Goal: Information Seeking & Learning: Learn about a topic

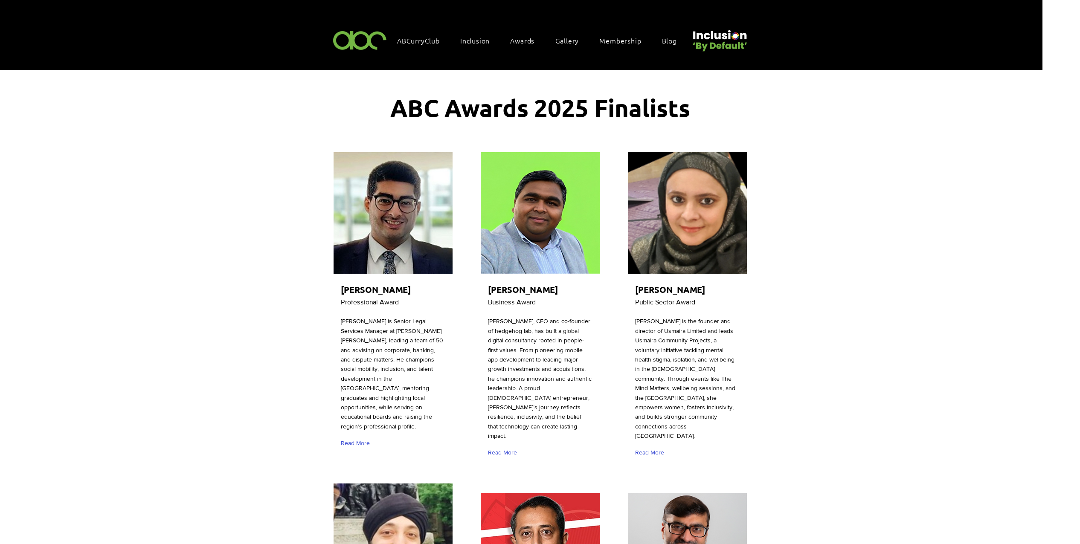
scroll to position [2508, 0]
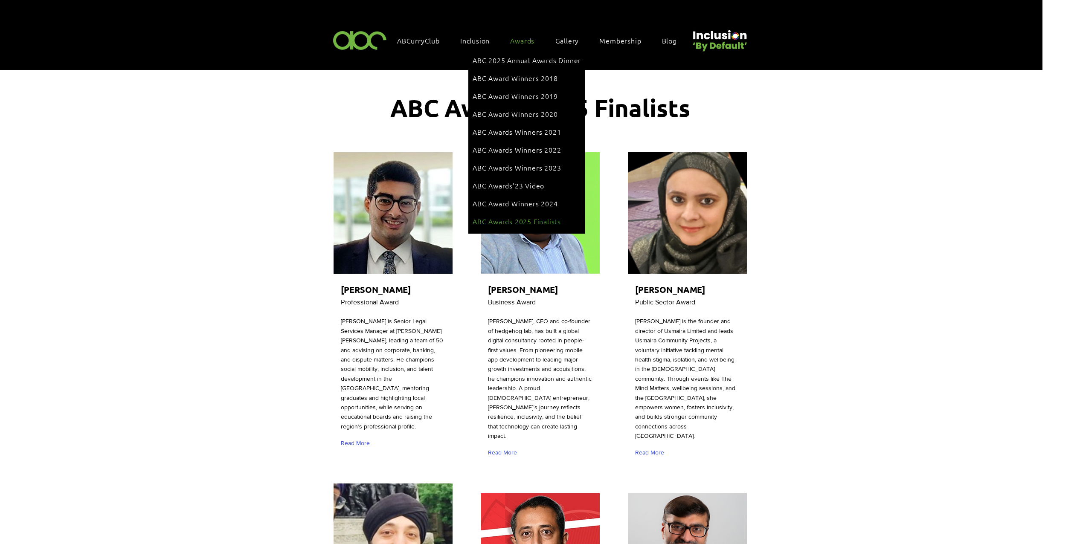
click at [528, 217] on span "ABC Awards 2025 Finalists" at bounding box center [517, 221] width 88 height 9
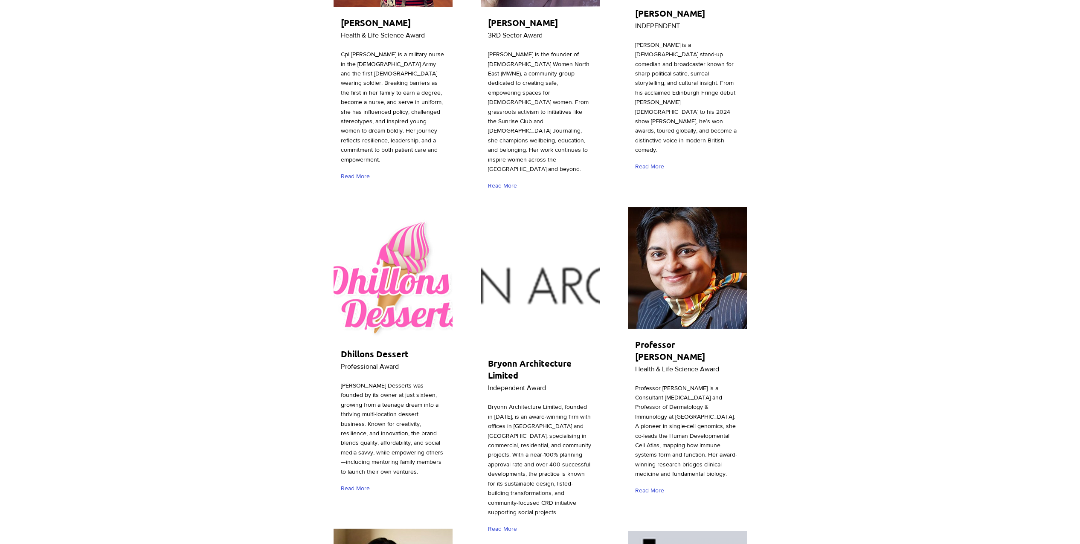
scroll to position [932, 0]
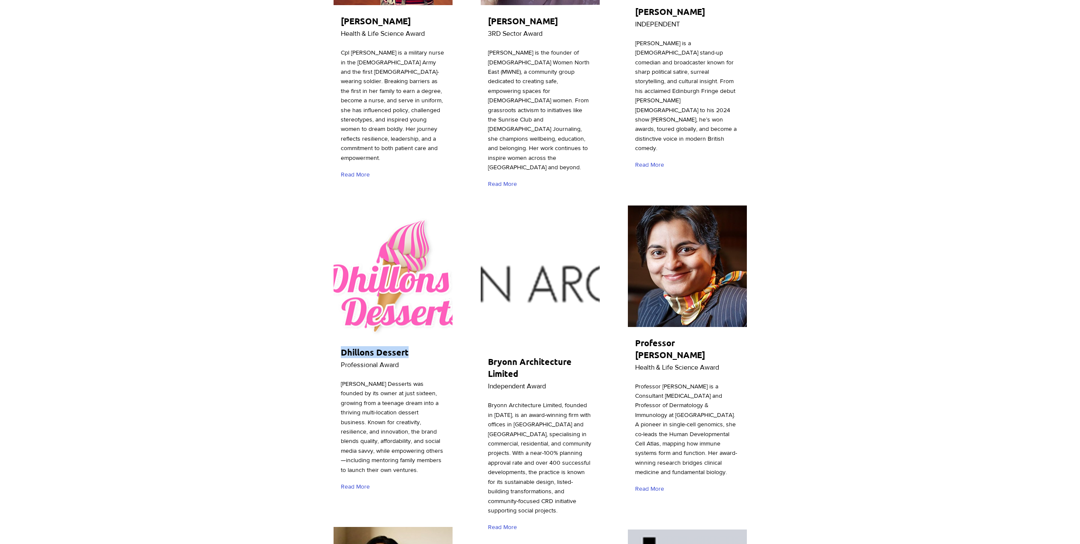
drag, startPoint x: 338, startPoint y: 316, endPoint x: 408, endPoint y: 319, distance: 69.6
click at [408, 319] on div "Dhillons Dessert Professional Award [PERSON_NAME] Desserts was founded by its o…" at bounding box center [393, 356] width 122 height 287
click at [356, 483] on span "Read More" at bounding box center [355, 487] width 29 height 9
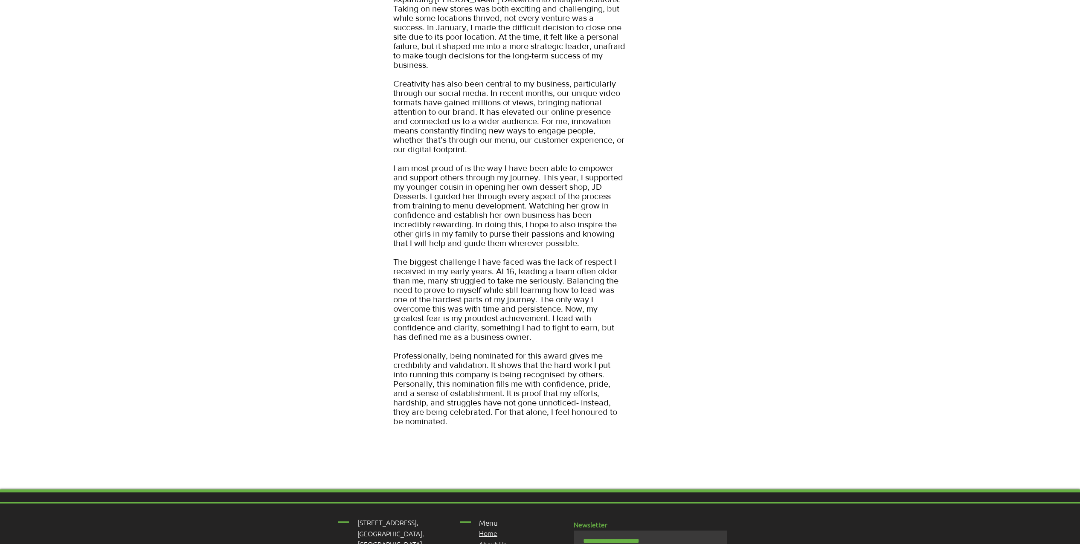
scroll to position [642, 0]
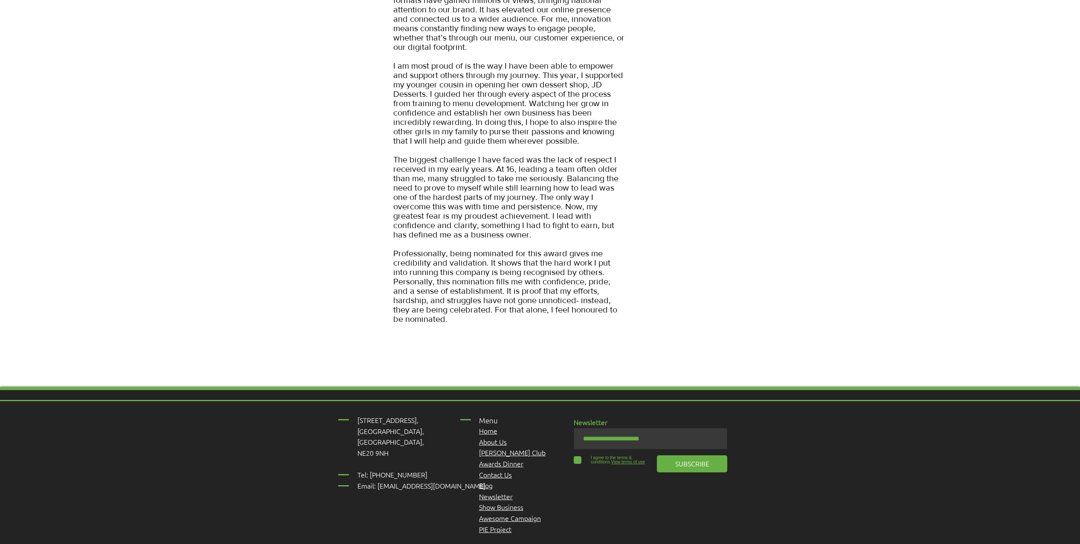
scroll to position [932, 0]
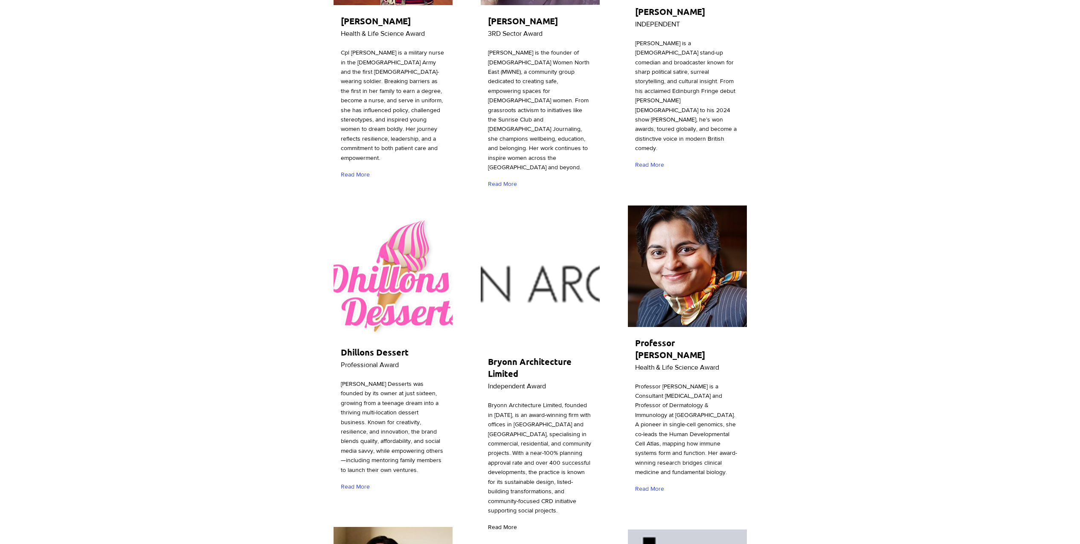
click at [504, 523] on span "Read More" at bounding box center [502, 527] width 29 height 9
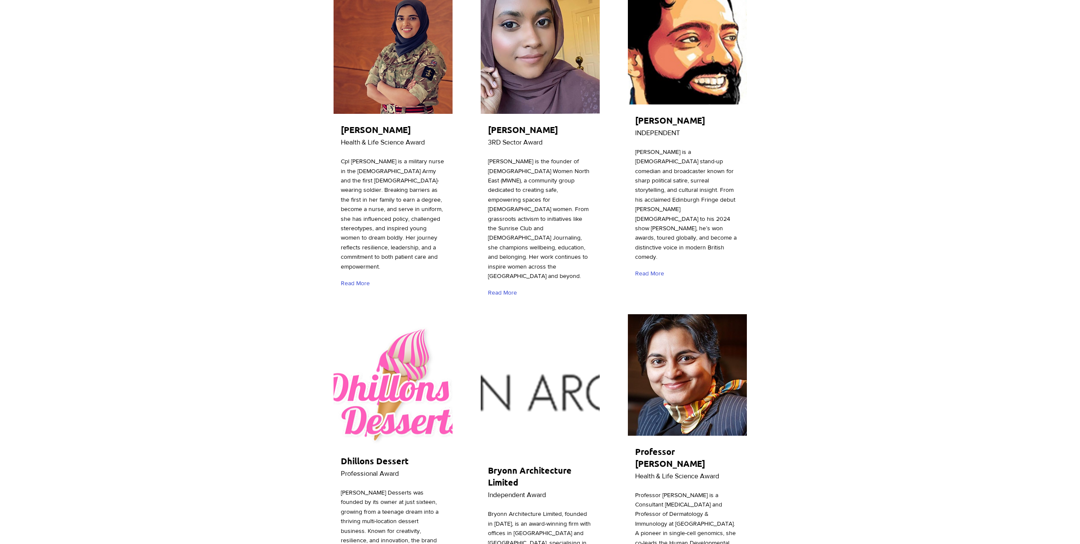
scroll to position [985, 0]
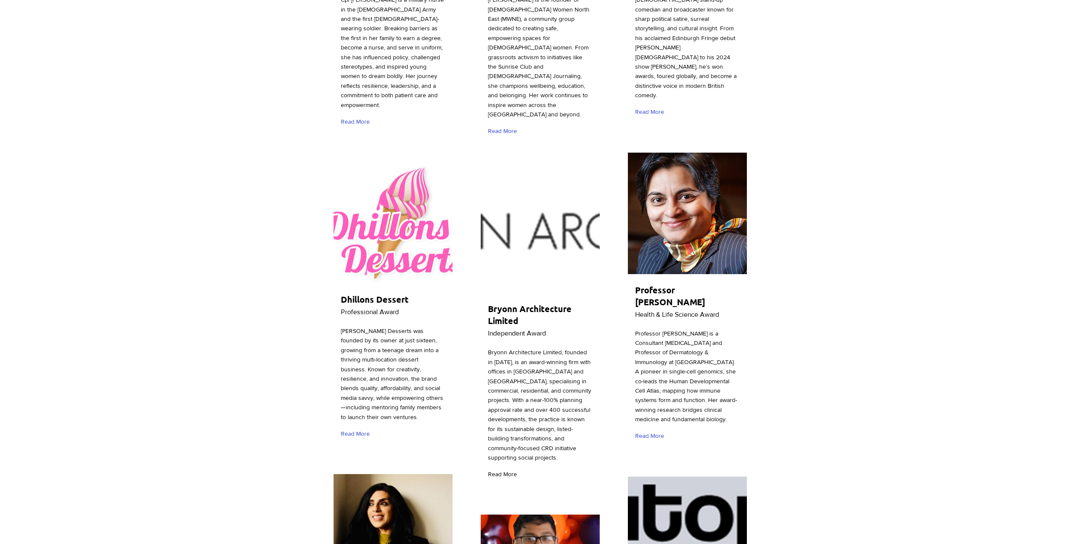
click at [506, 471] on span "Read More" at bounding box center [502, 475] width 29 height 9
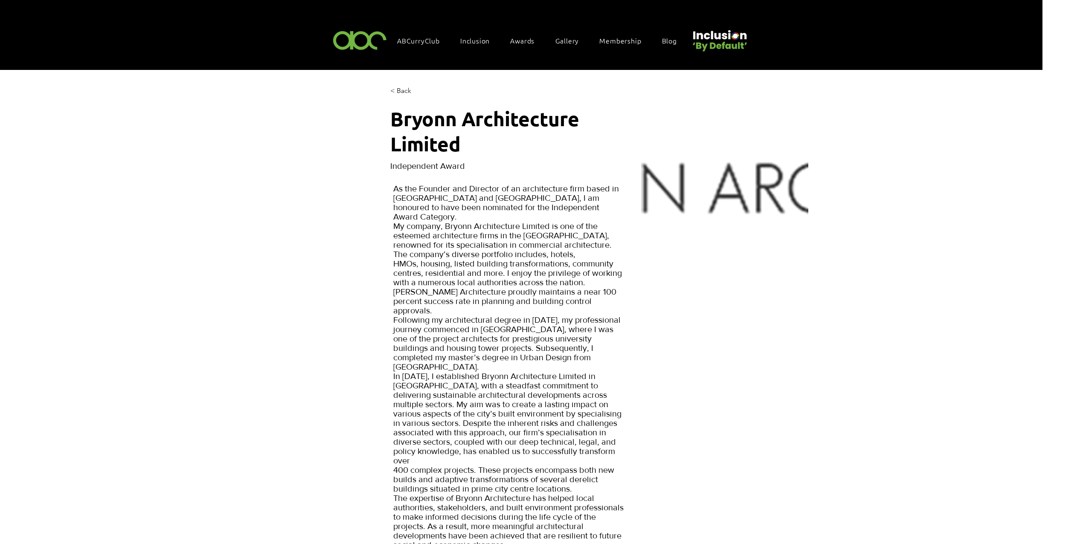
scroll to position [985, 0]
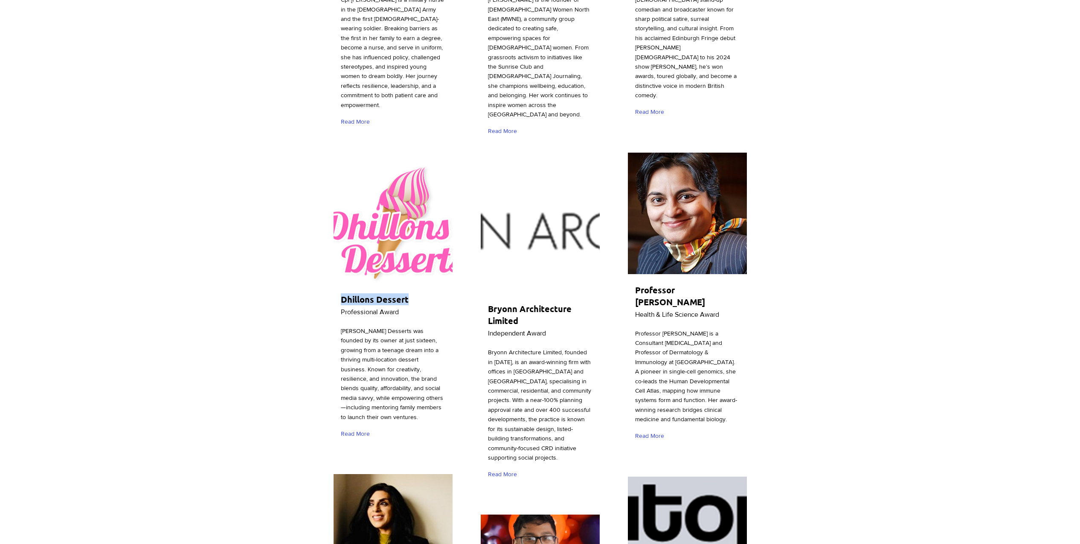
drag, startPoint x: 412, startPoint y: 264, endPoint x: 341, endPoint y: 266, distance: 70.4
click at [341, 293] on h2 "Dhillons Dessert" at bounding box center [391, 299] width 100 height 12
copy span "Dhillons Dessert"
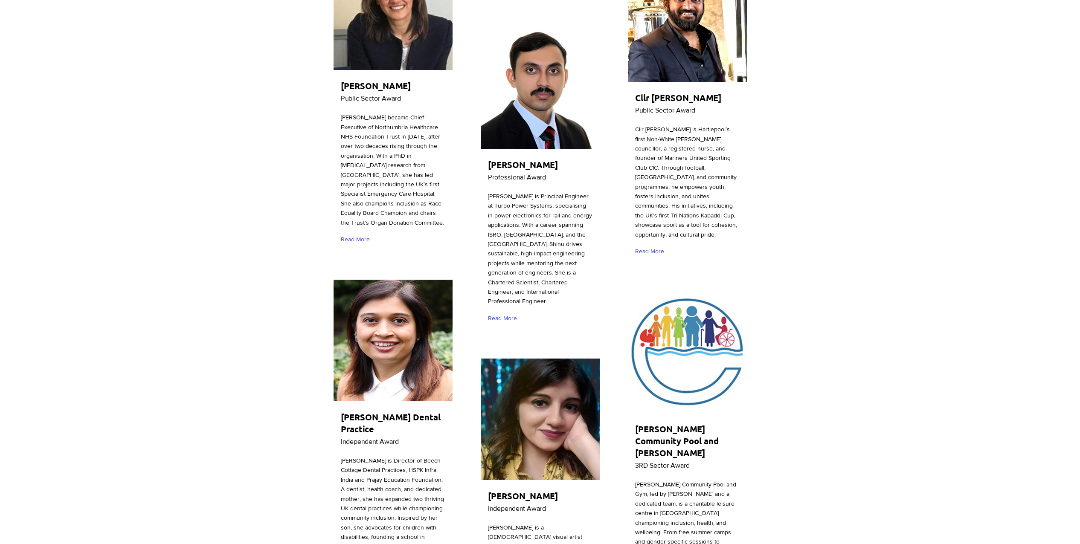
scroll to position [1962, 0]
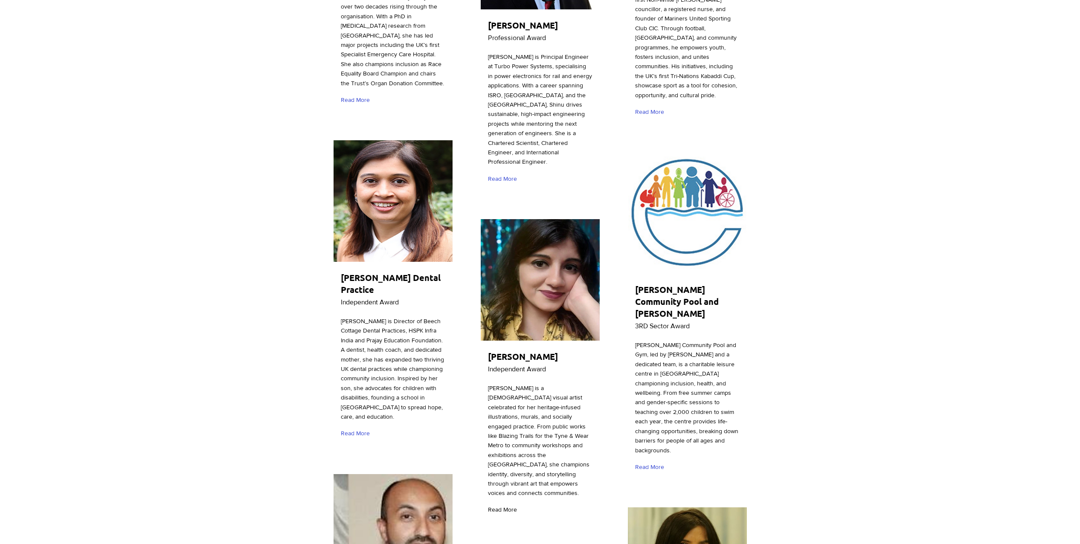
click at [509, 506] on span "Read More" at bounding box center [502, 510] width 29 height 9
